Goal: Find contact information: Find contact information

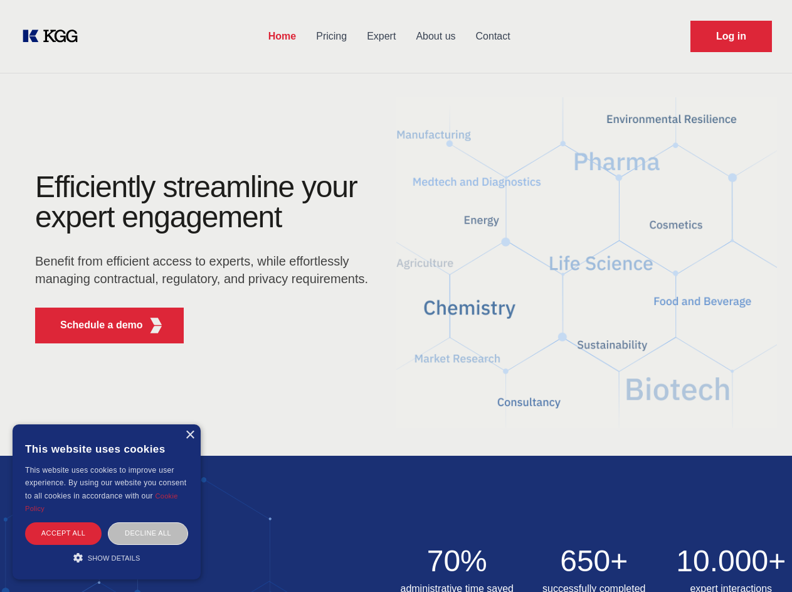
click at [396, 296] on div "Efficiently streamline your expert engagement Benefit from efficient access to …" at bounding box center [205, 262] width 381 height 181
click at [94, 325] on p "Schedule a demo" at bounding box center [101, 324] width 83 height 15
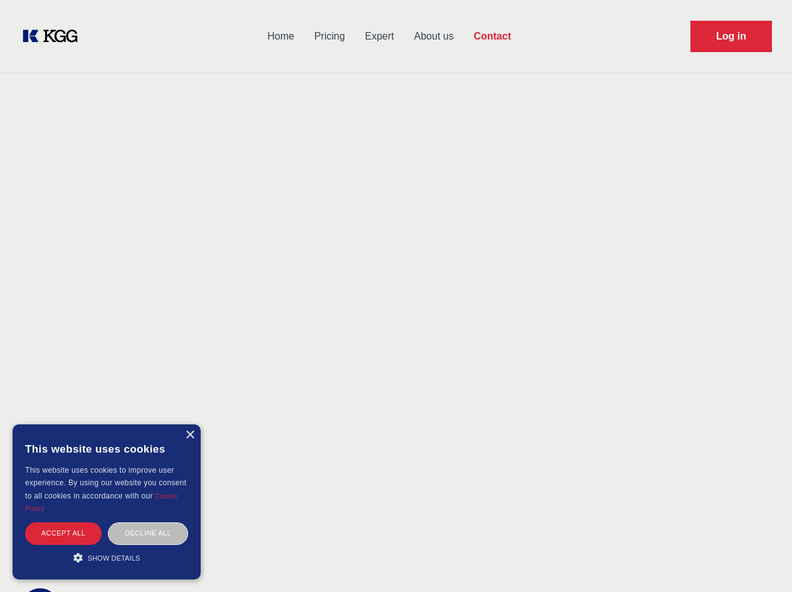
click at [189, 435] on div "× This website uses cookies This website uses cookies to improve user experienc…" at bounding box center [107, 501] width 188 height 155
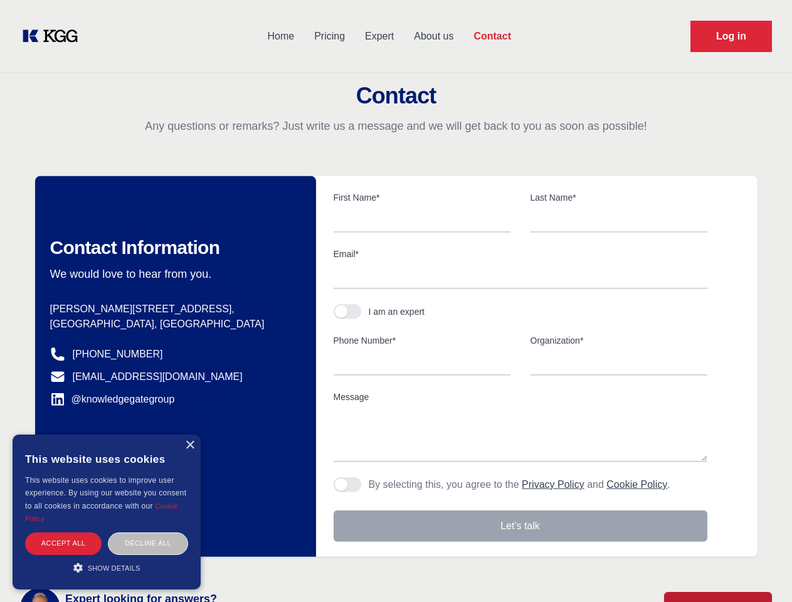
click at [63, 533] on div "Accept all" at bounding box center [63, 544] width 77 height 22
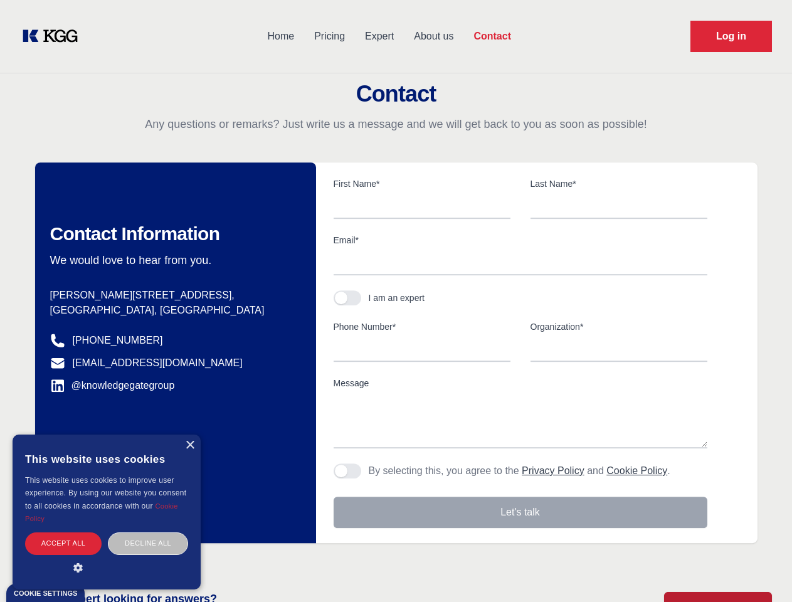
click at [148, 533] on div "Decline all" at bounding box center [148, 544] width 80 height 22
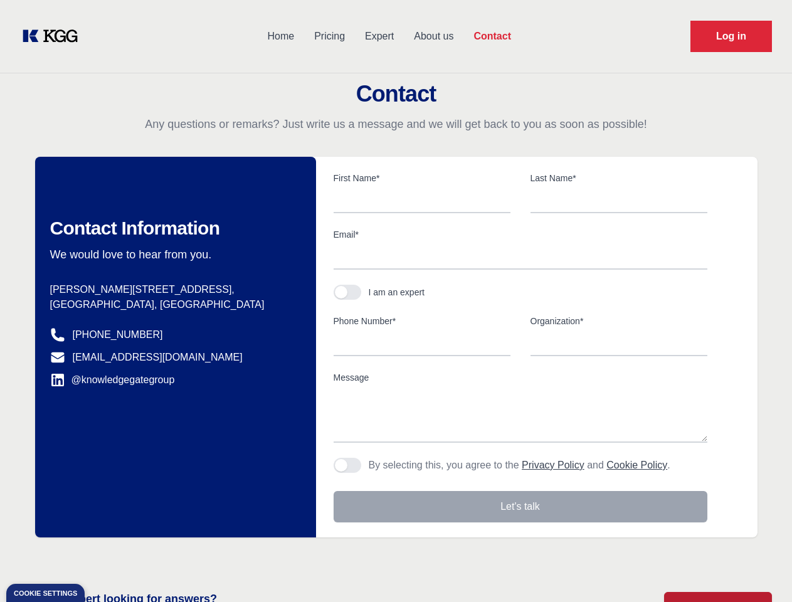
click at [107, 557] on main "Contact Any questions or remarks? Just write us a message and we will get back …" at bounding box center [396, 326] width 792 height 653
